Goal: Information Seeking & Learning: Learn about a topic

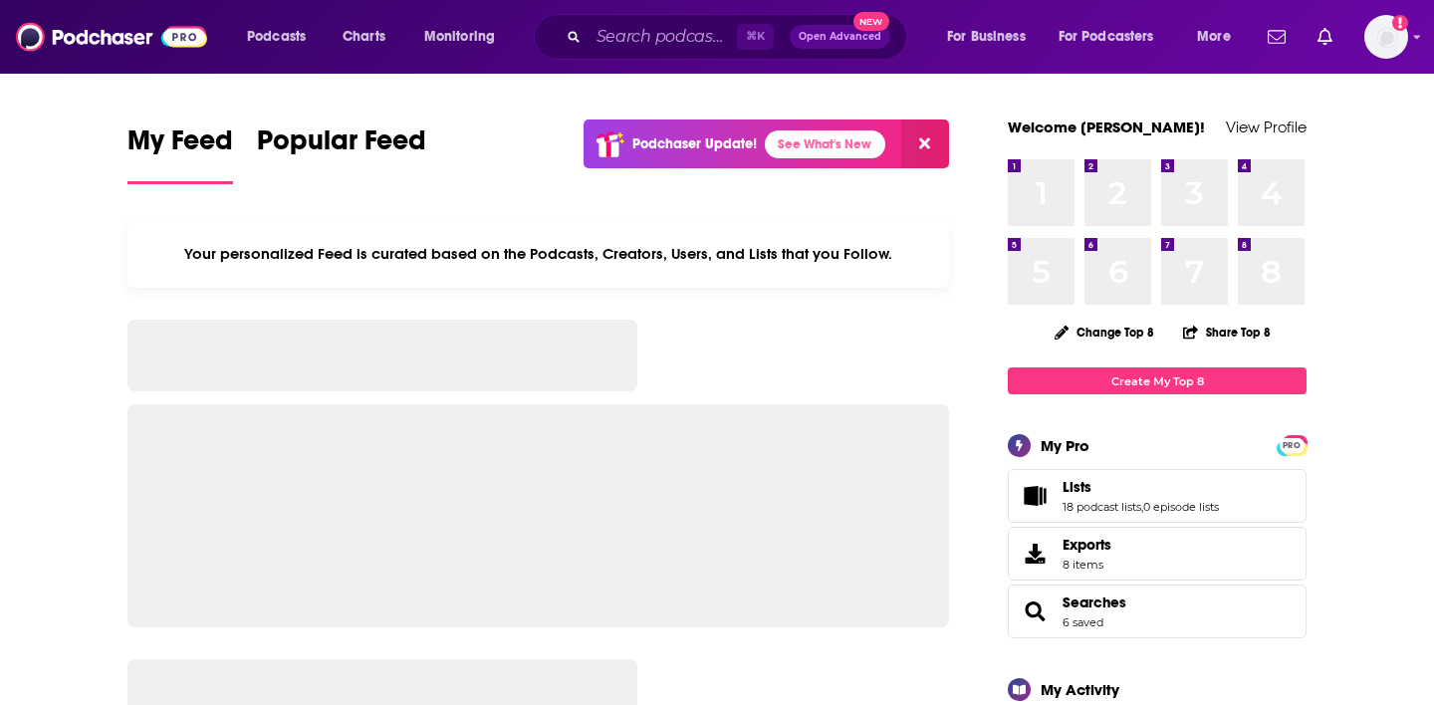
click at [645, 53] on div "⌘ K Open Advanced New" at bounding box center [720, 37] width 373 height 46
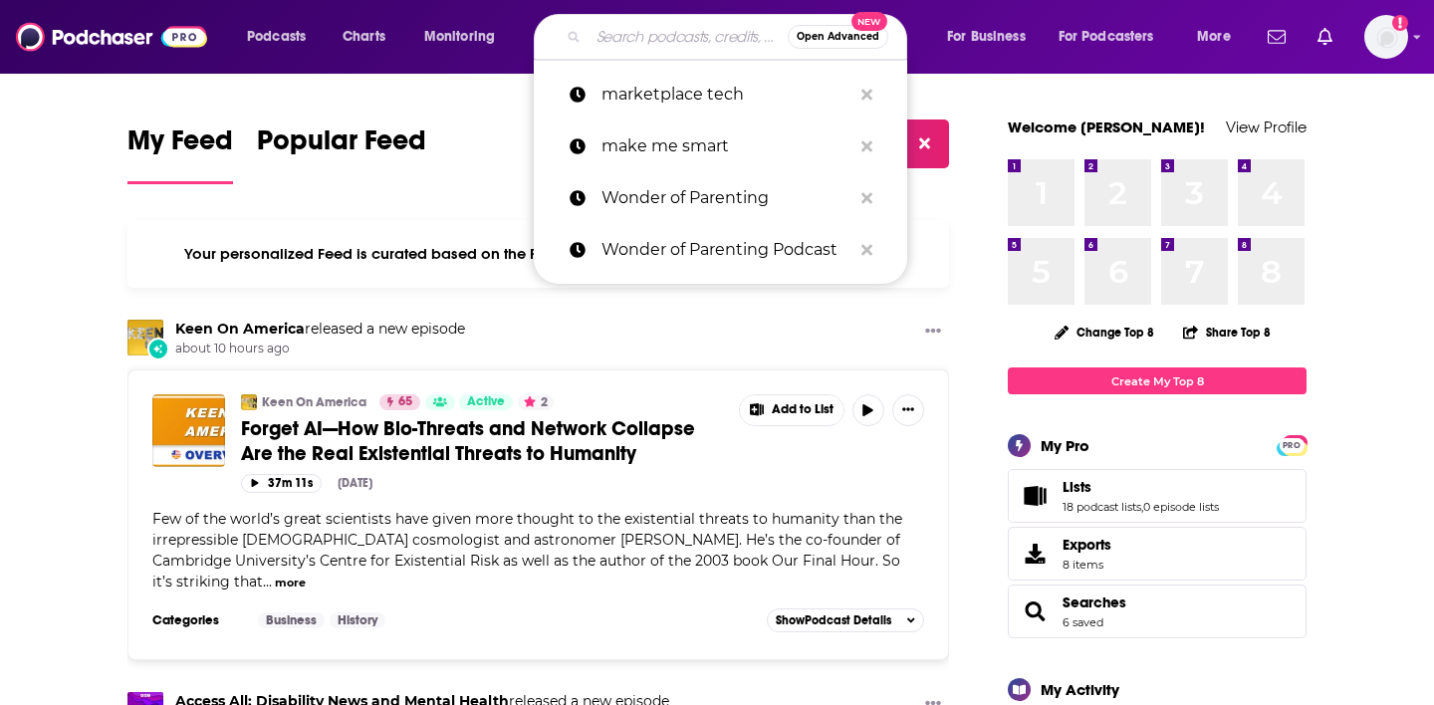
click at [627, 49] on input "Search podcasts, credits, & more..." at bounding box center [688, 37] width 199 height 32
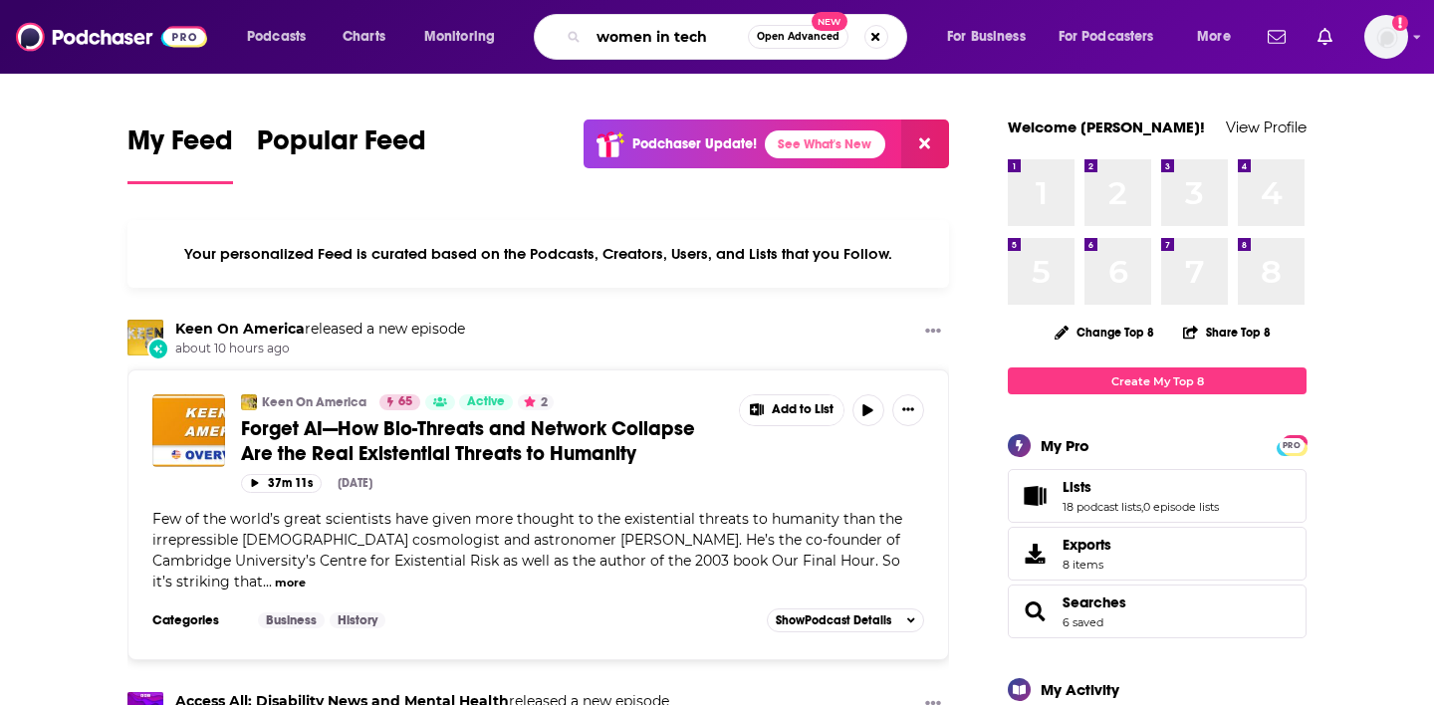
type input "women in tech"
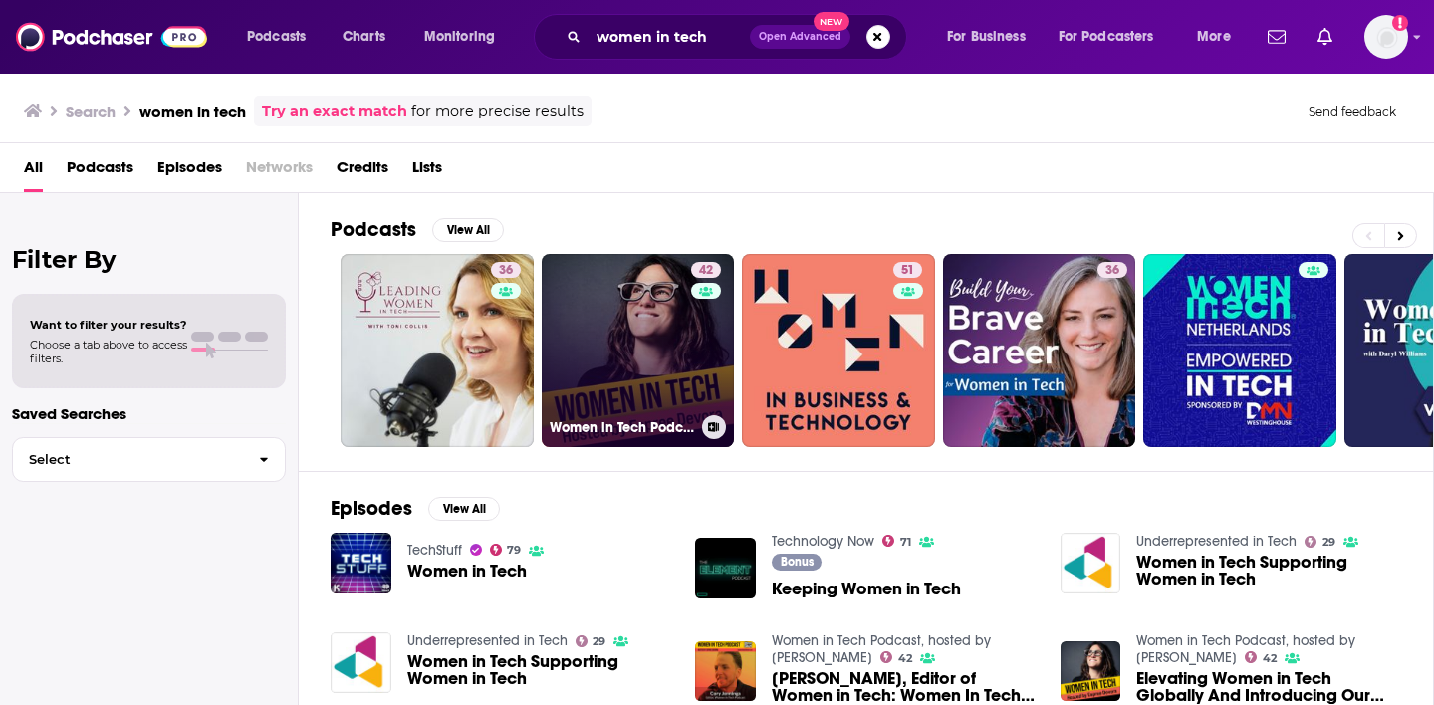
click at [617, 328] on link "42 Women in Tech Podcast, hosted by [PERSON_NAME]" at bounding box center [638, 350] width 193 height 193
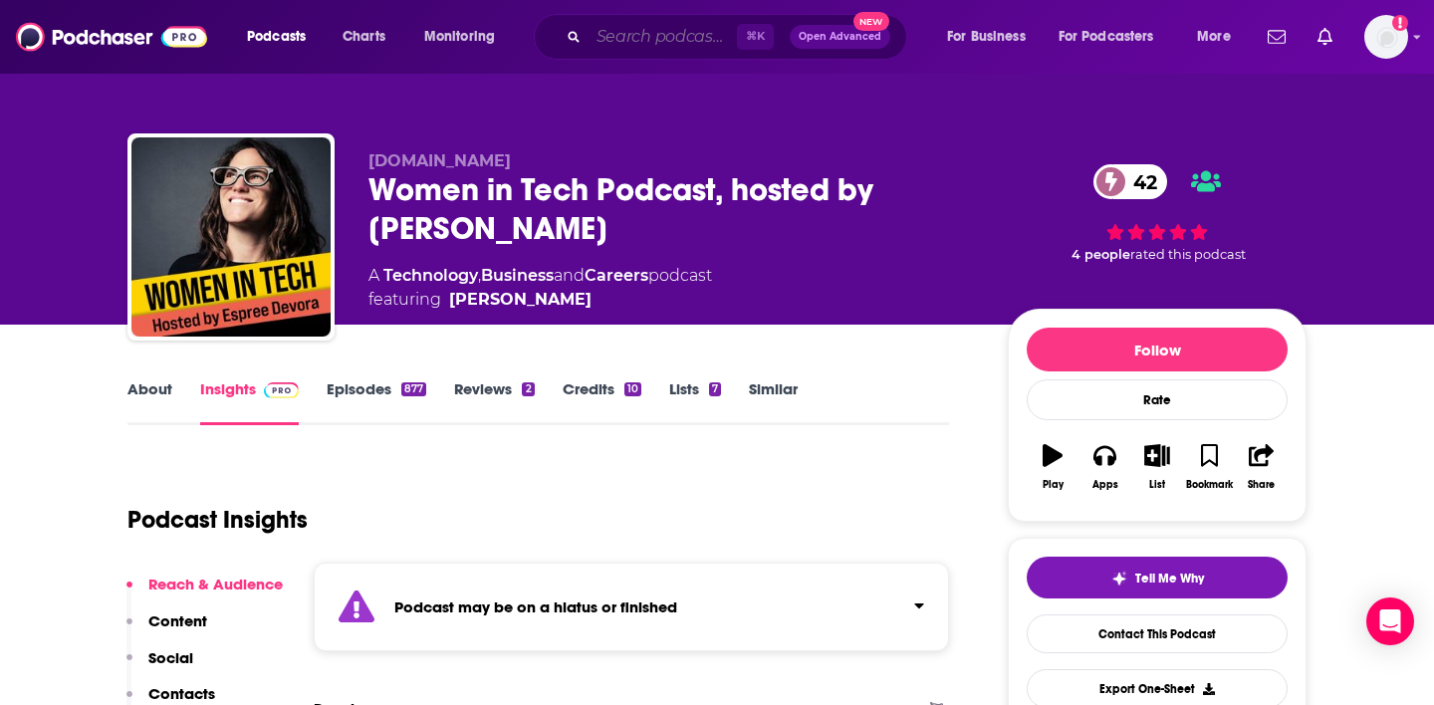
click at [705, 34] on input "Search podcasts, credits, & more..." at bounding box center [663, 37] width 148 height 32
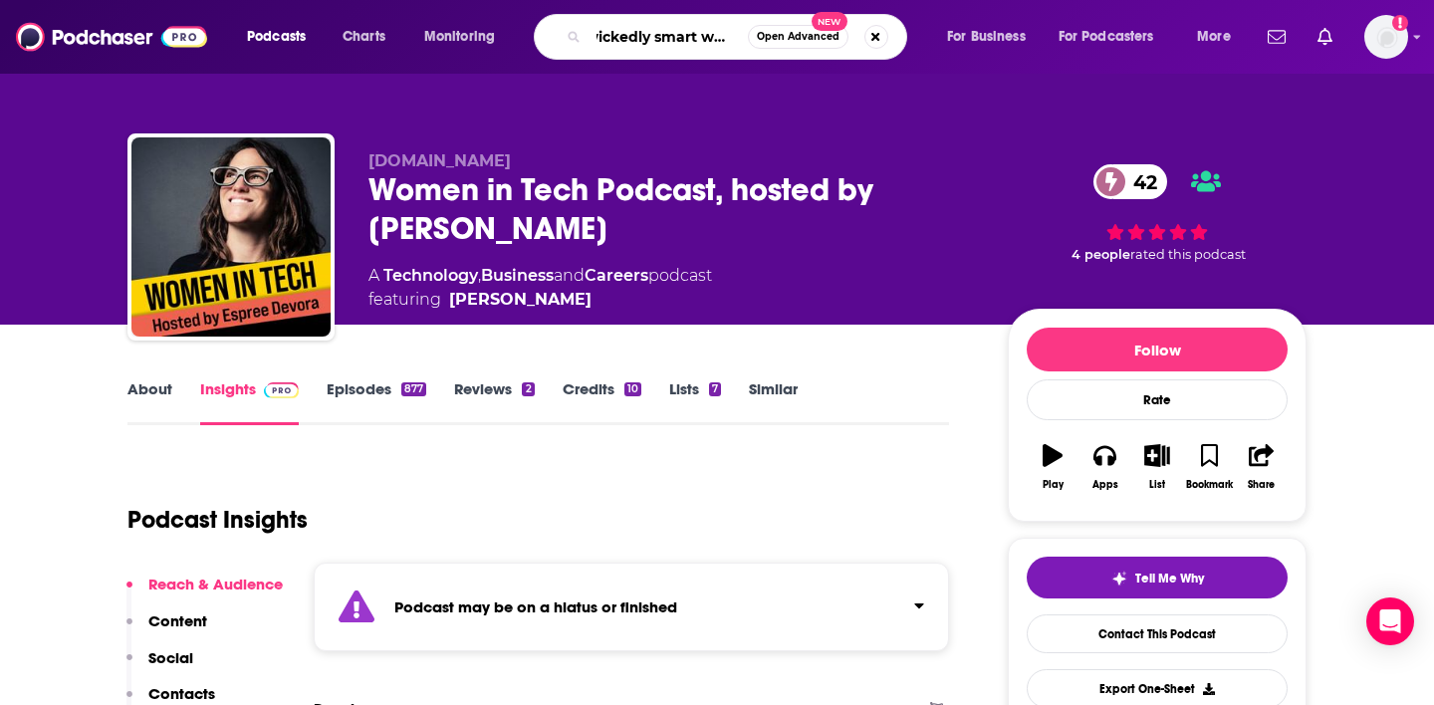
type input "wickedly smart women"
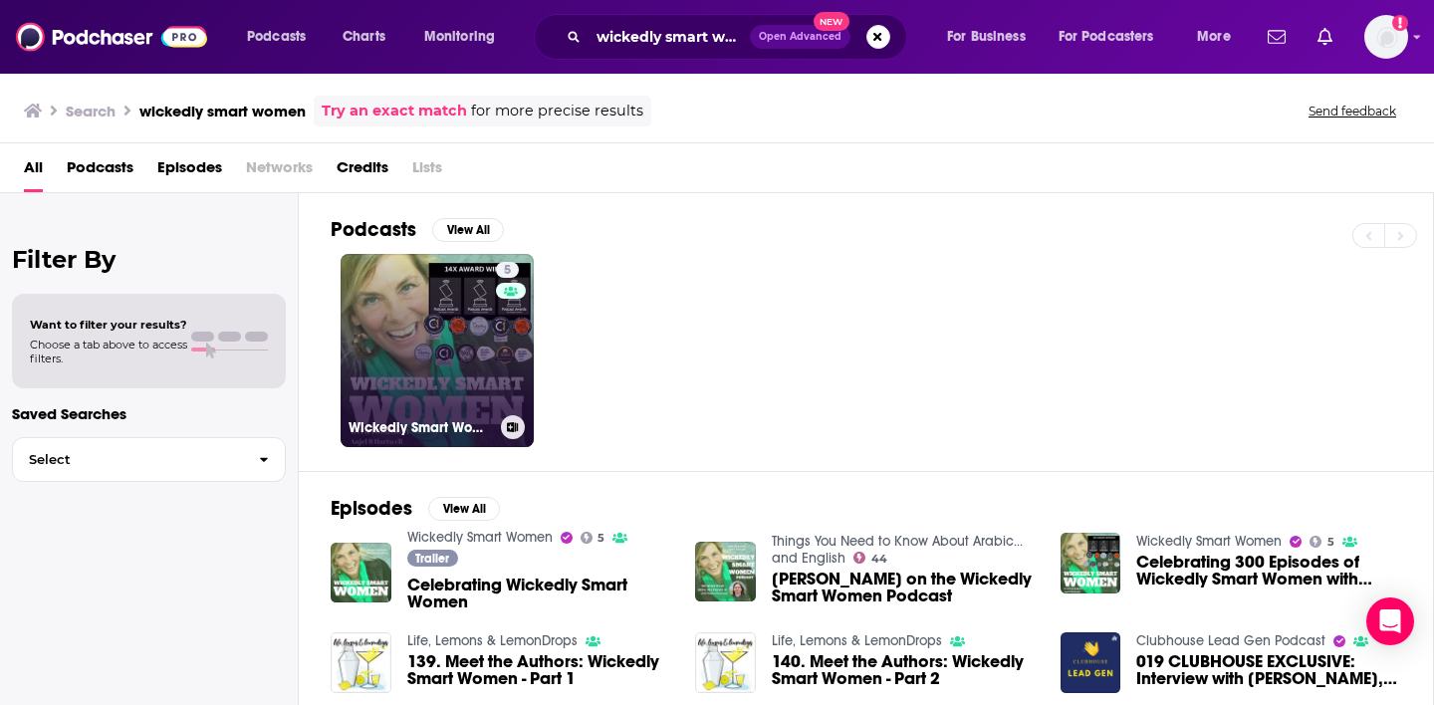
click at [403, 384] on link "5 Wickedly Smart Women" at bounding box center [437, 350] width 193 height 193
